Goal: Navigation & Orientation: Find specific page/section

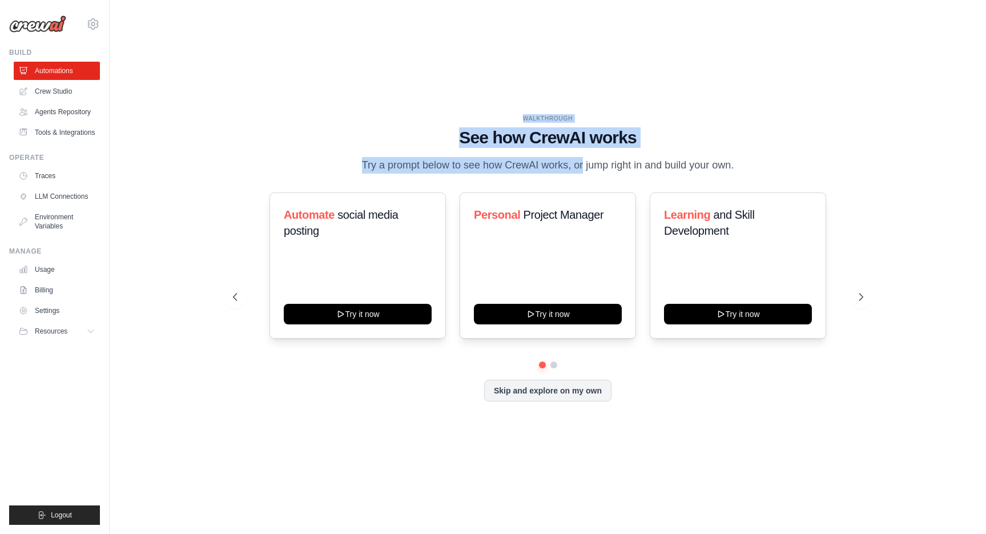
drag, startPoint x: 572, startPoint y: 58, endPoint x: 557, endPoint y: 151, distance: 94.3
click at [557, 151] on div "WALKTHROUGH See how [PERSON_NAME] works Try a prompt below to see how [PERSON_N…" at bounding box center [548, 266] width 840 height 511
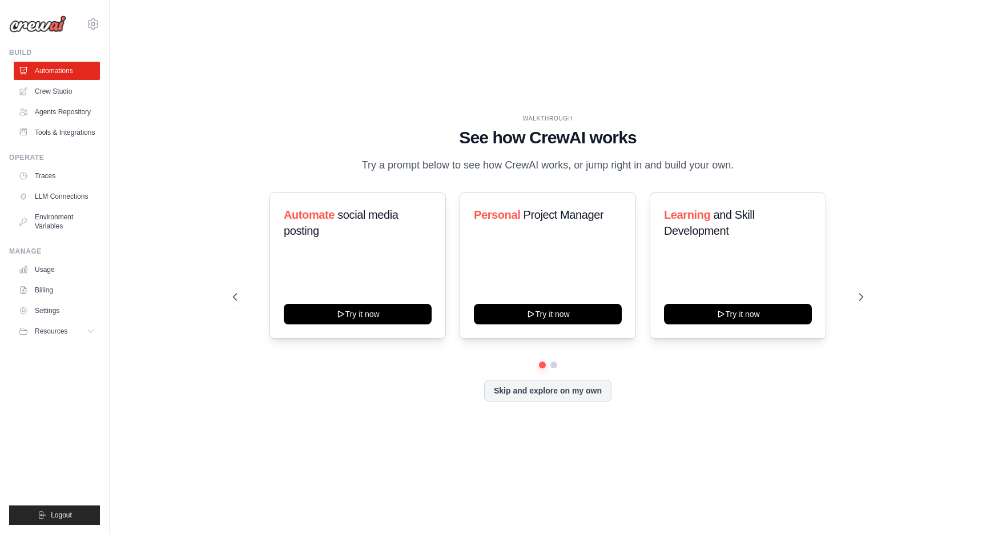
click at [377, 418] on div "WALKTHROUGH See how [PERSON_NAME] works Try a prompt below to see how [PERSON_N…" at bounding box center [548, 266] width 658 height 305
click at [57, 87] on link "Crew Studio" at bounding box center [58, 91] width 86 height 18
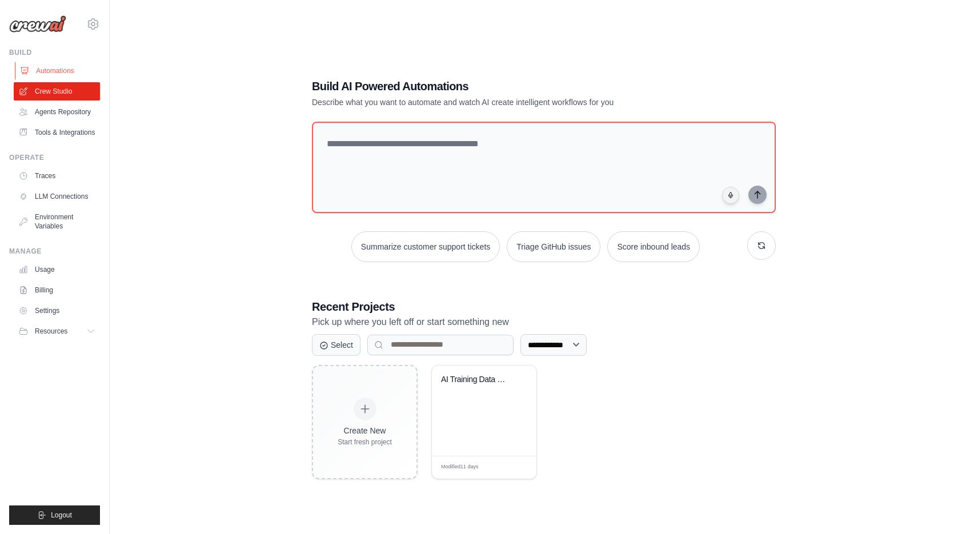
click at [66, 63] on link "Automations" at bounding box center [58, 71] width 86 height 18
